Goal: Transaction & Acquisition: Purchase product/service

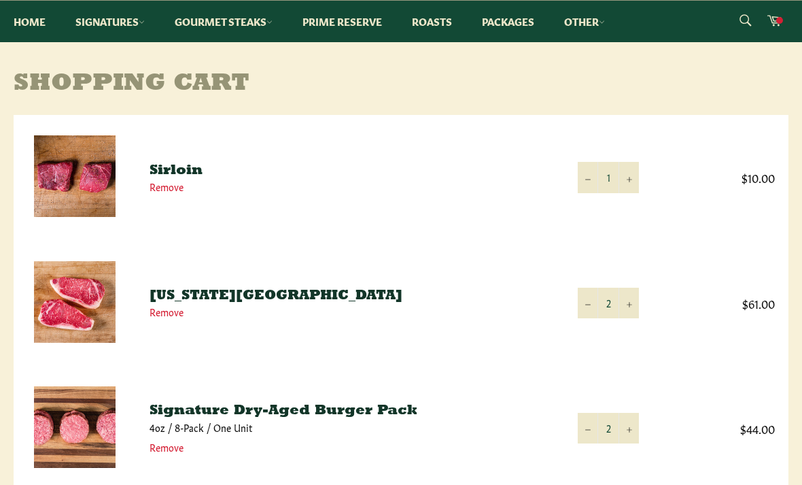
scroll to position [132, 0]
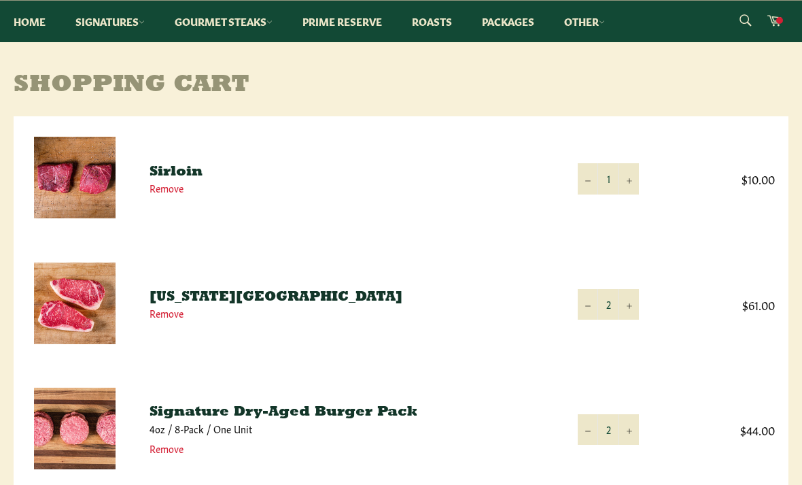
click at [226, 35] on link "Gourmet Steaks" at bounding box center [223, 21] width 125 height 41
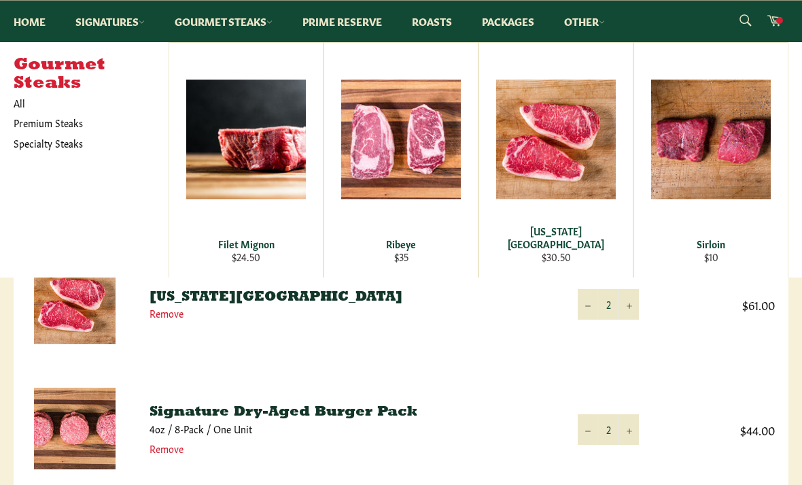
click at [37, 122] on link "Premium Steaks" at bounding box center [81, 123] width 148 height 20
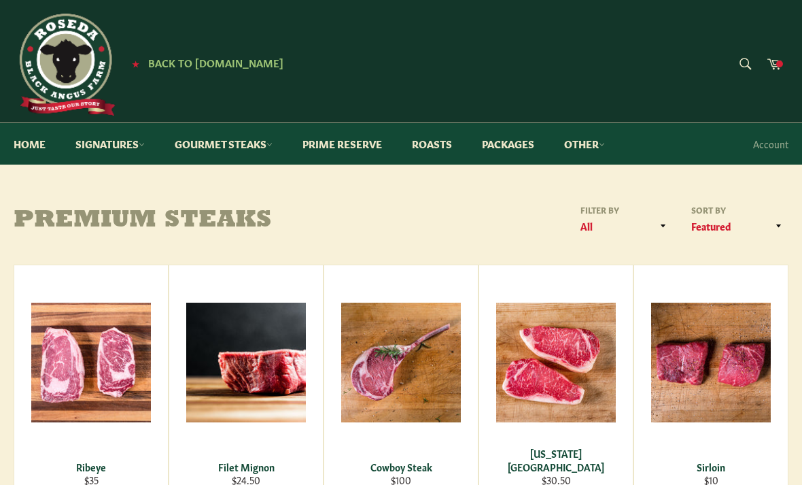
click at [244, 152] on link "Gourmet Steaks" at bounding box center [223, 143] width 125 height 41
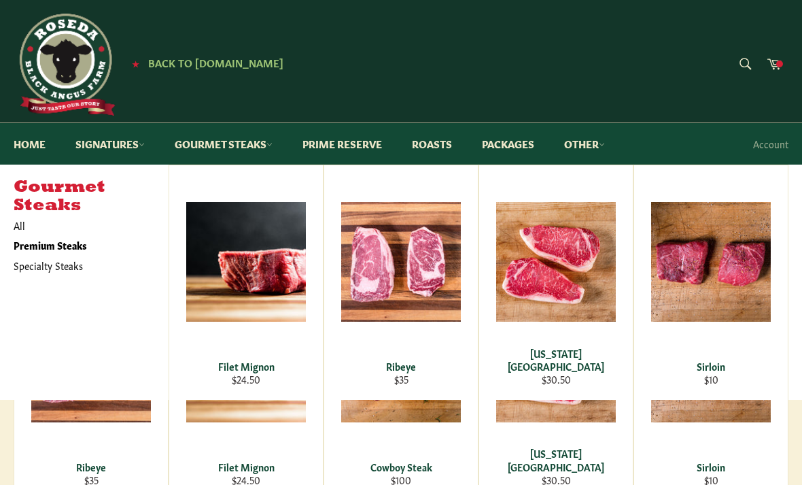
click at [112, 145] on link "Signatures" at bounding box center [110, 143] width 97 height 41
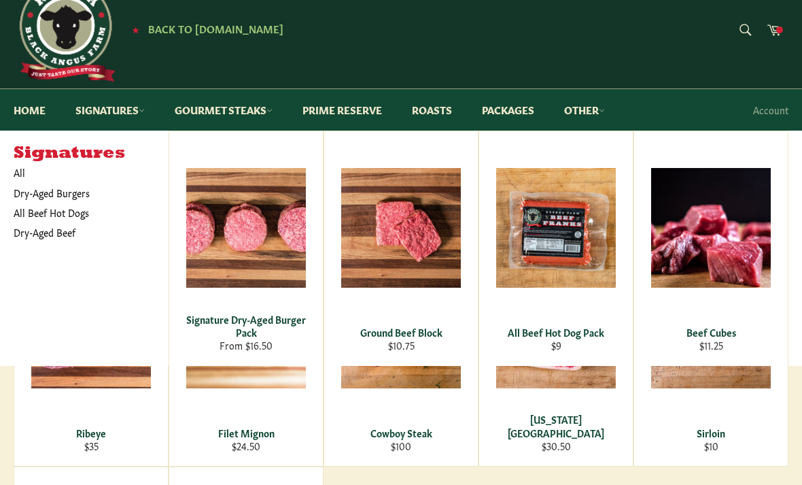
scroll to position [32, 0]
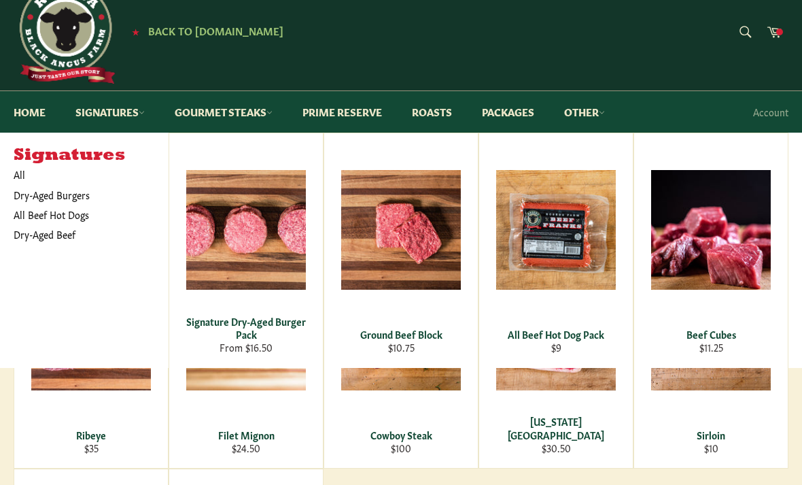
click at [449, 424] on div "View" at bounding box center [401, 350] width 154 height 235
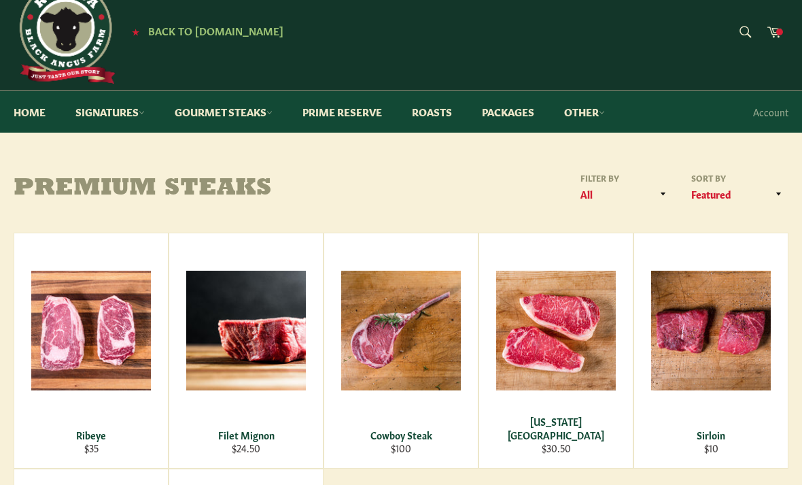
scroll to position [75, 0]
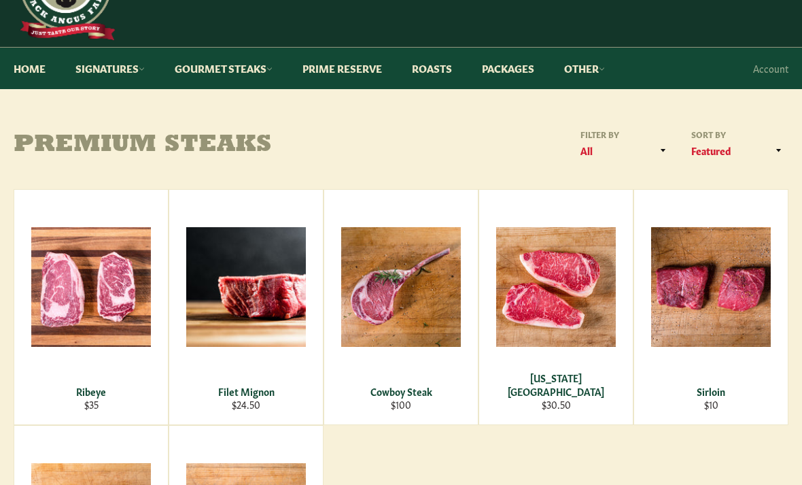
click at [116, 73] on link "Signatures" at bounding box center [110, 68] width 97 height 41
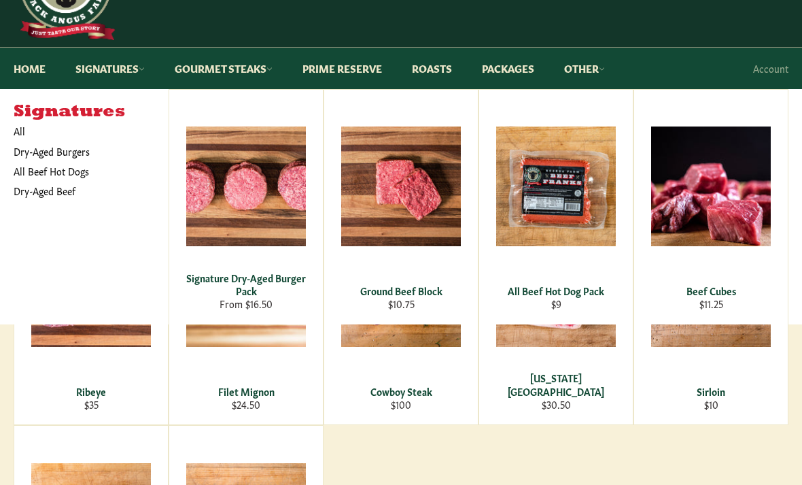
click at [237, 71] on link "Gourmet Steaks" at bounding box center [223, 68] width 125 height 41
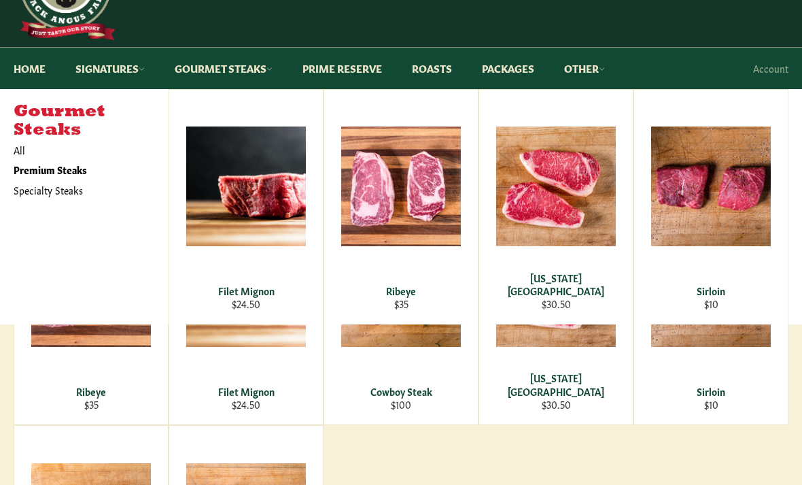
click at [588, 205] on span "View" at bounding box center [556, 208] width 87 height 35
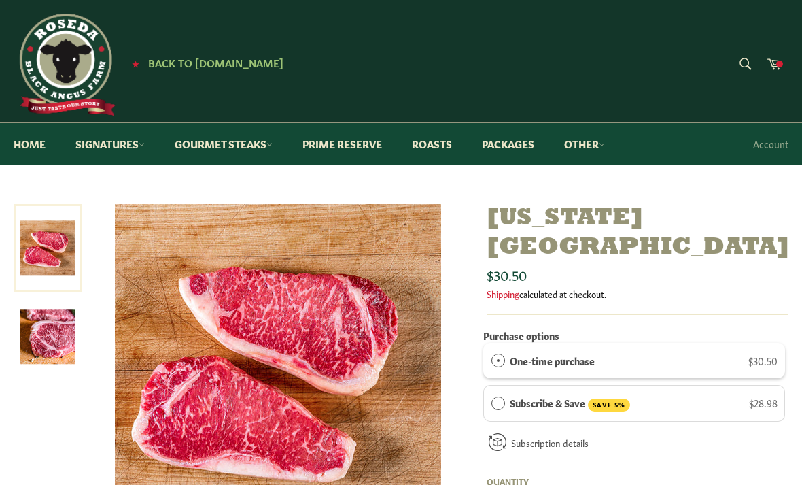
click at [771, 58] on icon at bounding box center [774, 63] width 15 height 15
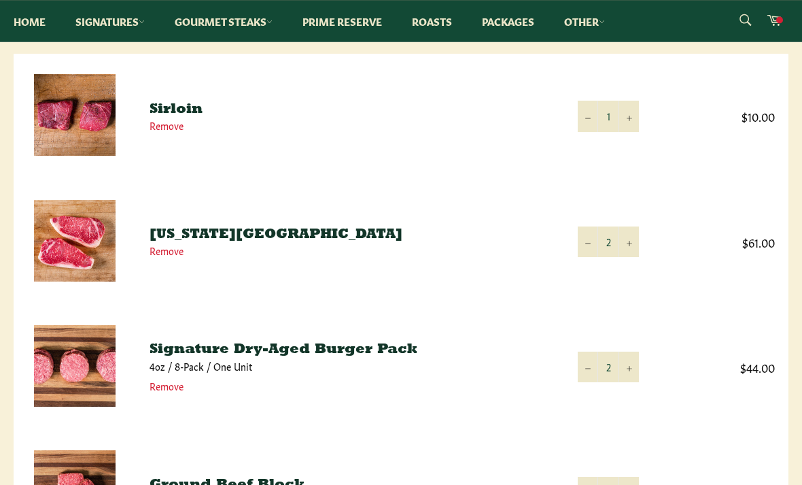
scroll to position [184, 0]
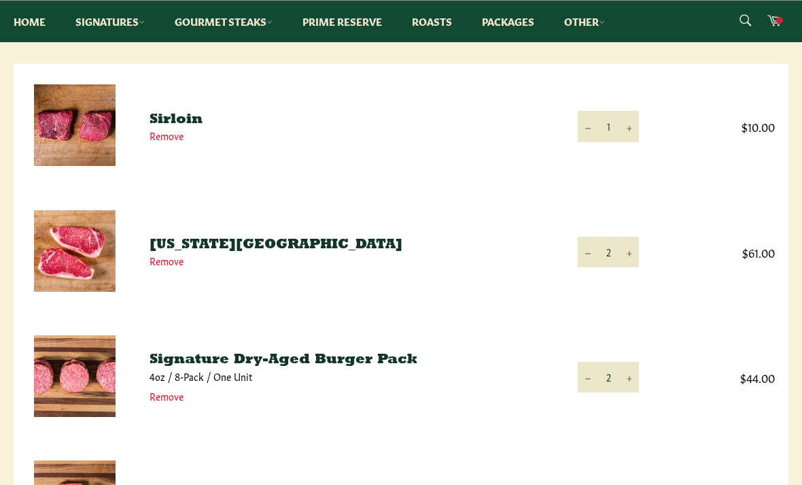
click at [639, 122] on button "+" at bounding box center [629, 126] width 20 height 31
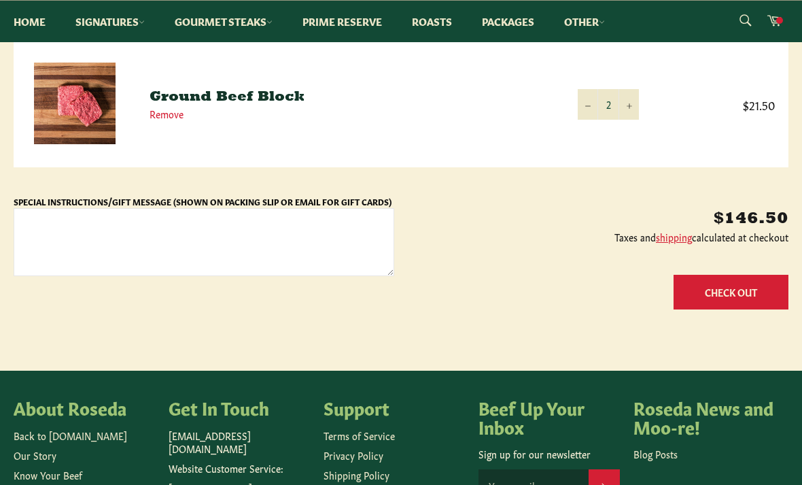
scroll to position [588, 0]
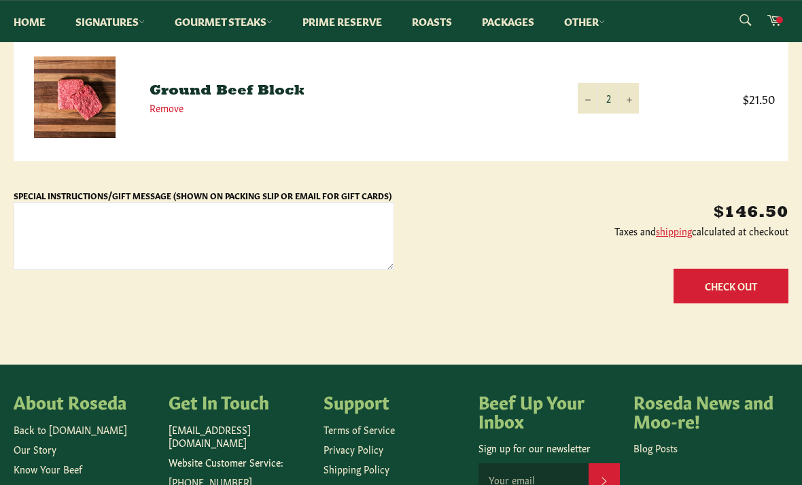
click at [724, 289] on button "Check Out" at bounding box center [731, 286] width 115 height 35
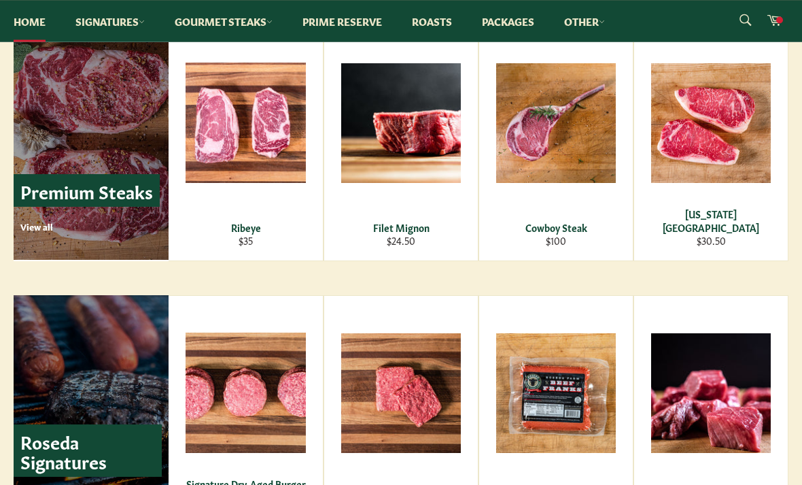
scroll to position [1634, 0]
click at [729, 226] on div "[US_STATE][GEOGRAPHIC_DATA]" at bounding box center [711, 220] width 137 height 27
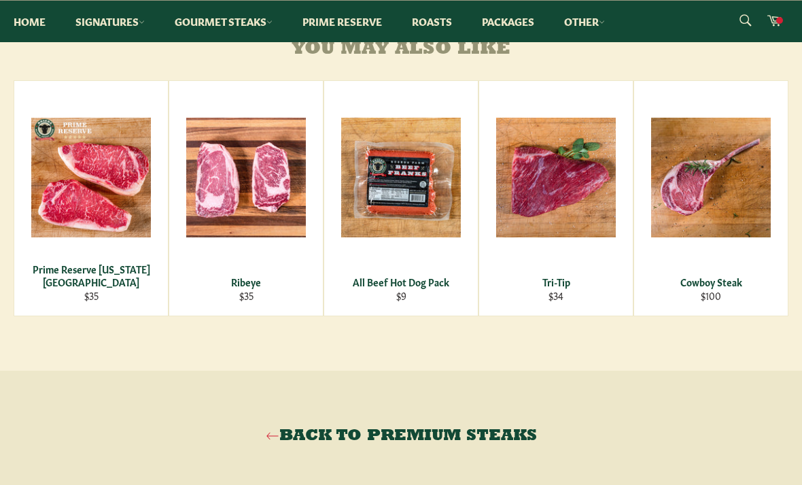
scroll to position [824, 0]
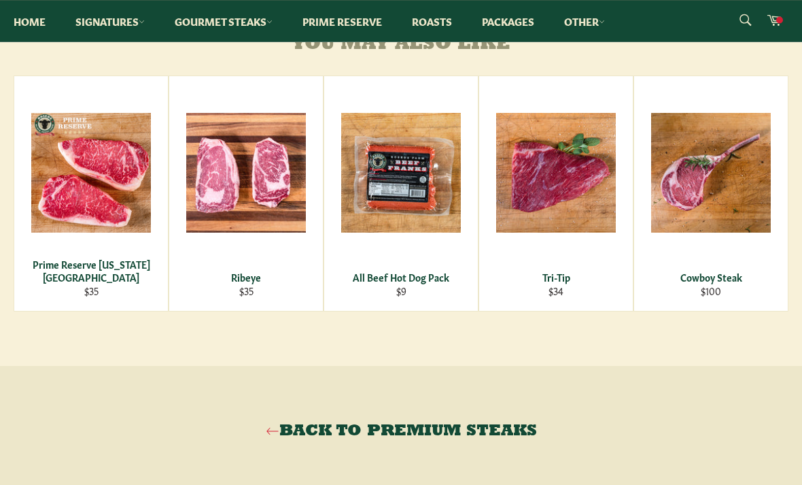
click at [106, 268] on div "Prime Reserve New York Strip" at bounding box center [91, 271] width 137 height 27
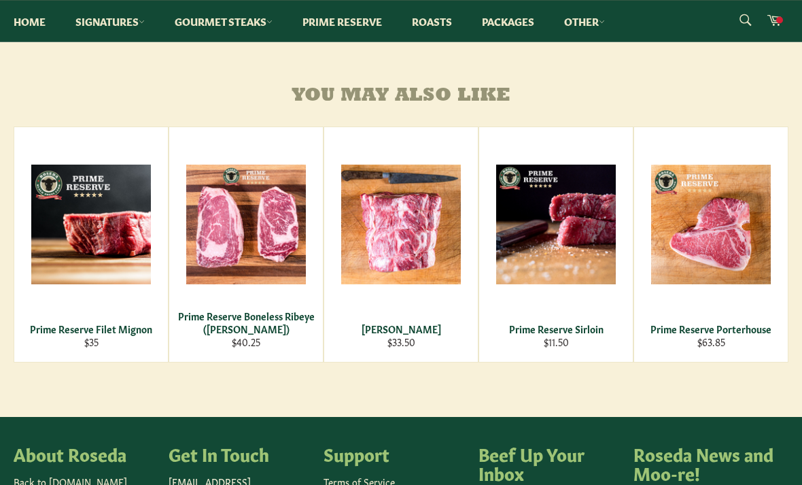
scroll to position [654, 0]
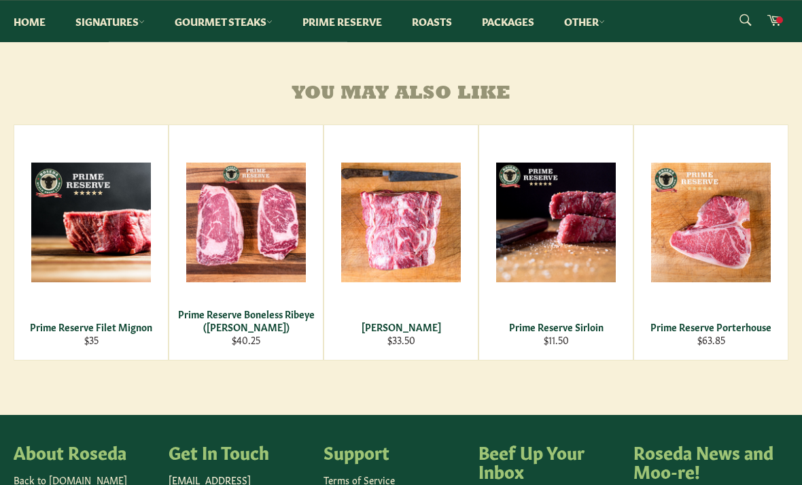
click at [404, 321] on div "Chuck Roast" at bounding box center [401, 327] width 137 height 13
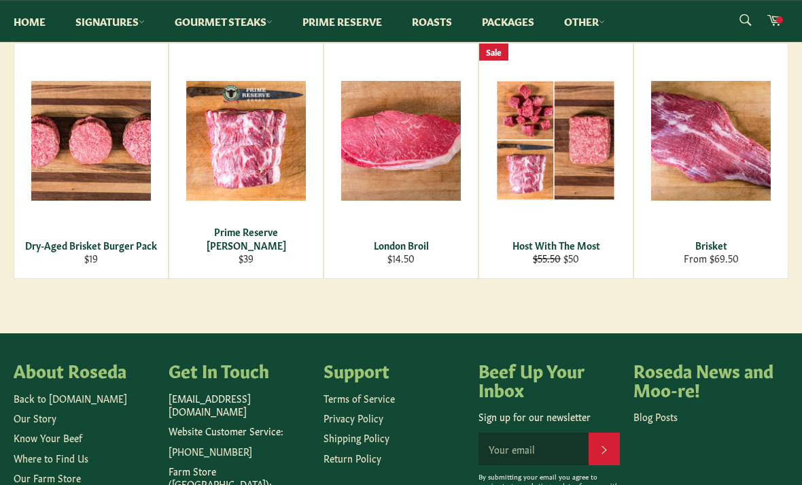
scroll to position [846, 0]
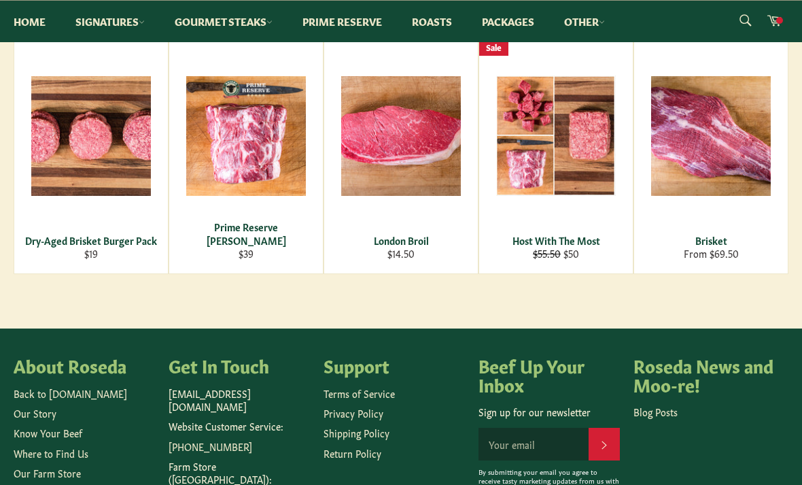
click at [439, 171] on div "View" at bounding box center [401, 156] width 154 height 235
